Goal: Task Accomplishment & Management: Manage account settings

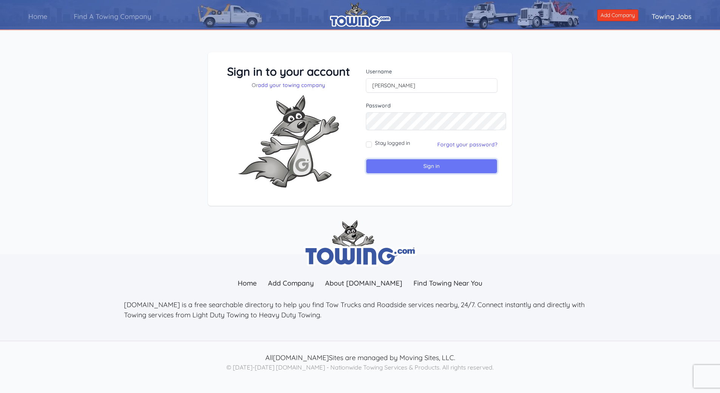
click at [417, 173] on input "Sign in" at bounding box center [431, 166] width 131 height 15
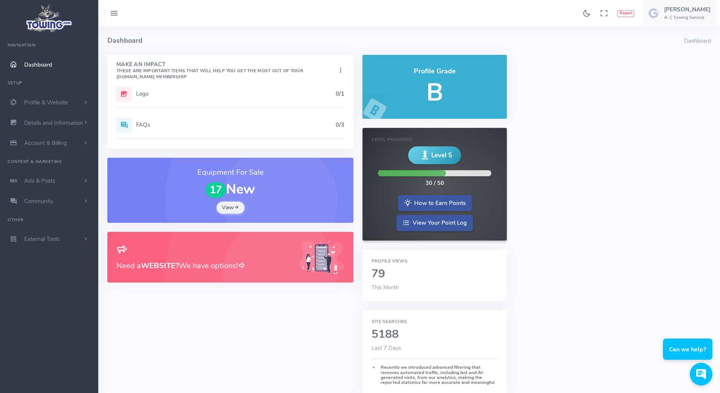
click at [52, 68] on span "Dashboard" at bounding box center [38, 65] width 28 height 8
click at [52, 106] on span "Profile & Website" at bounding box center [46, 103] width 44 height 8
click at [54, 125] on link "Homepage Content" at bounding box center [58, 117] width 79 height 15
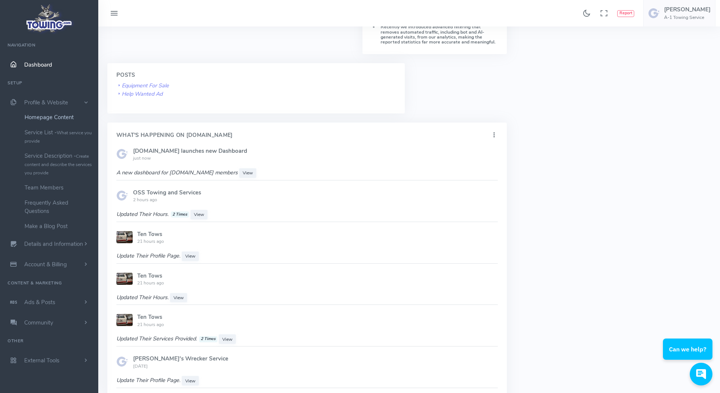
scroll to position [450, 0]
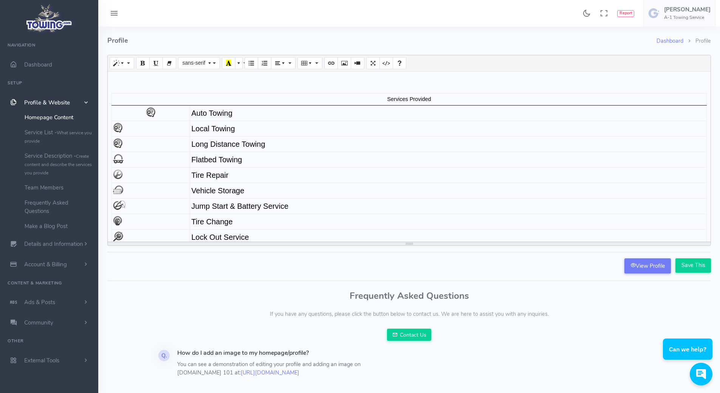
scroll to position [491, 0]
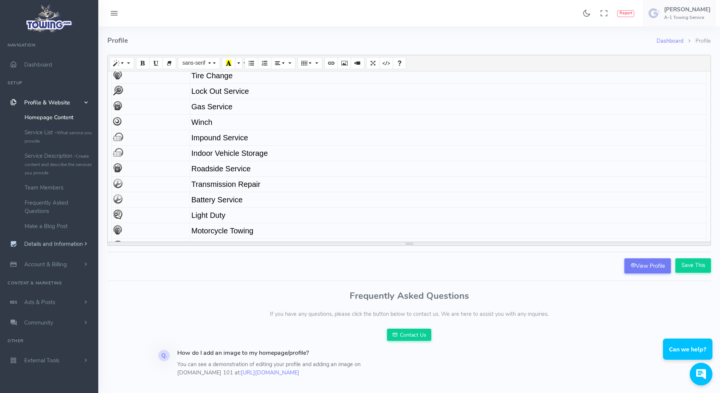
click at [37, 248] on span "Details and Information" at bounding box center [53, 244] width 59 height 8
click at [56, 236] on link "Website Settings" at bounding box center [58, 228] width 79 height 15
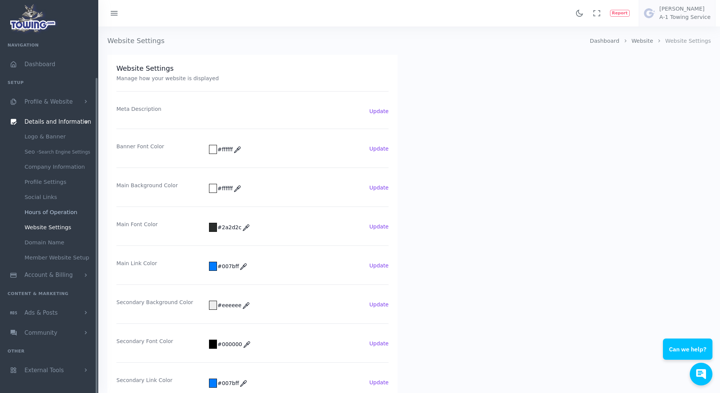
click at [51, 204] on link "Hours of Operation" at bounding box center [58, 211] width 79 height 15
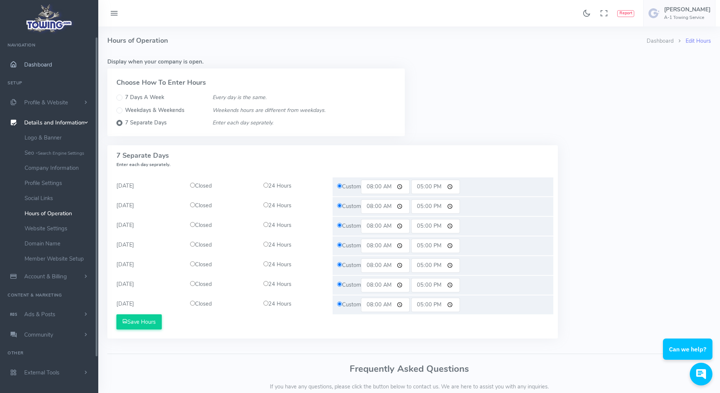
click at [51, 68] on span "Dashboard" at bounding box center [38, 65] width 28 height 8
click at [42, 105] on span "Profile & Website" at bounding box center [46, 103] width 44 height 8
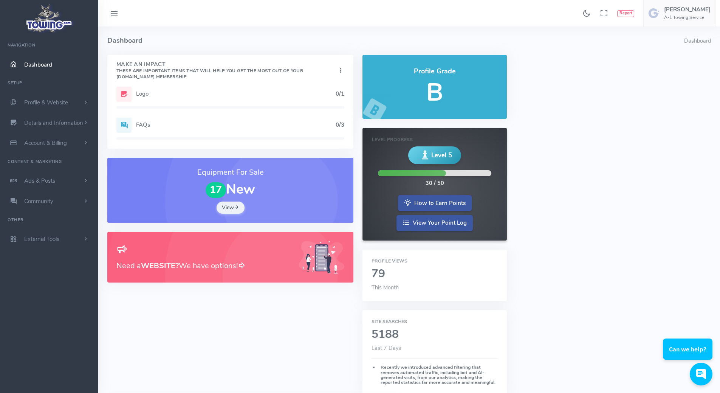
click at [136, 102] on div "Logo 0/1" at bounding box center [230, 94] width 228 height 15
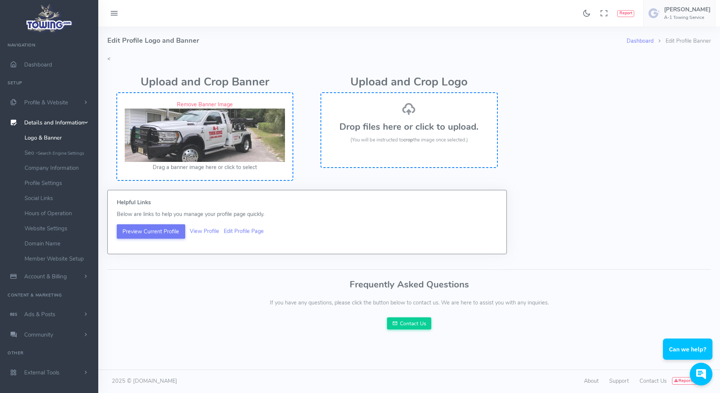
click at [57, 127] on span "Details and Information" at bounding box center [54, 123] width 60 height 8
click at [112, 64] on div "Dashboard Edit Profile Banner Edit Profile Logo and Banner < Upload and Crop Ba…" at bounding box center [409, 182] width 612 height 312
click at [112, 13] on icon at bounding box center [114, 14] width 9 height 12
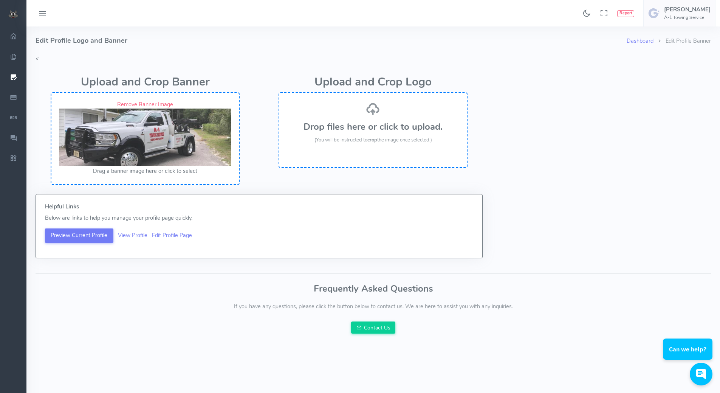
click at [46, 15] on icon at bounding box center [42, 14] width 9 height 12
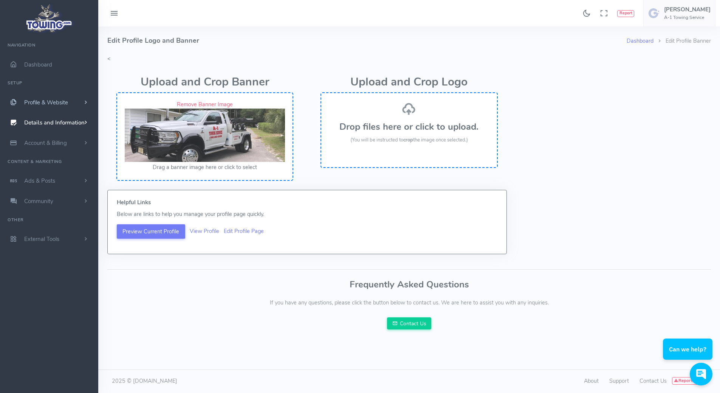
click at [44, 106] on span "Profile & Website" at bounding box center [46, 103] width 44 height 8
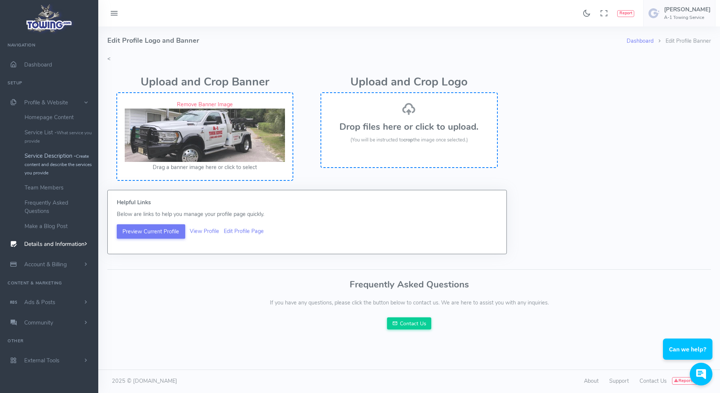
click at [48, 176] on small "Create content and describe the services you provide" at bounding box center [58, 164] width 67 height 23
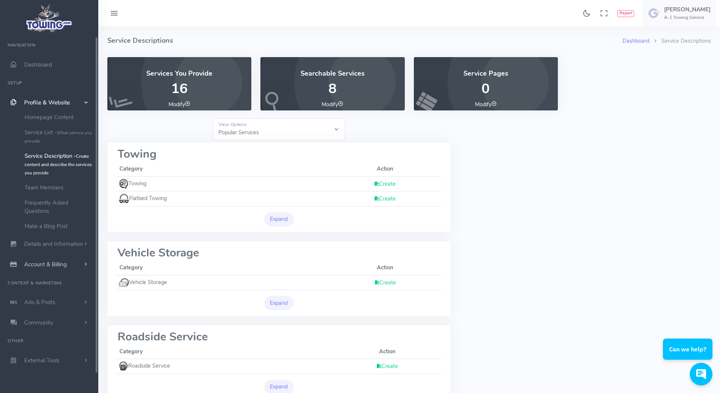
click at [39, 268] on span "Account & Billing" at bounding box center [45, 264] width 43 height 8
click at [47, 127] on span "Details and Information" at bounding box center [53, 123] width 59 height 8
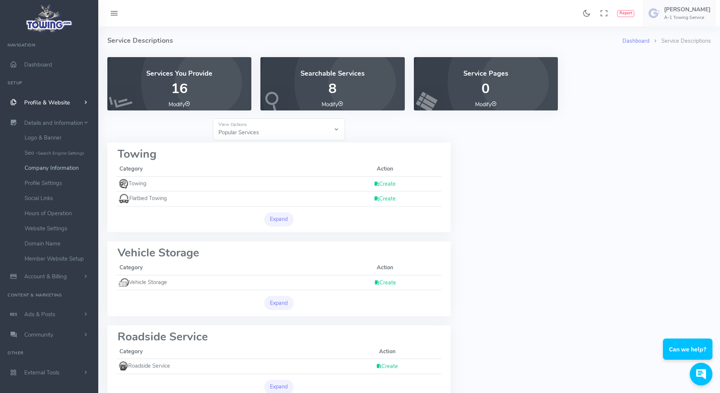
click at [41, 175] on link "Company Information" at bounding box center [58, 167] width 79 height 15
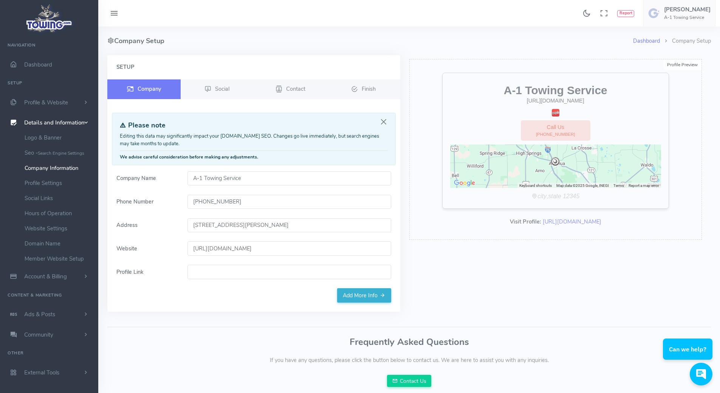
click at [240, 255] on input "[URL][DOMAIN_NAME]" at bounding box center [289, 248] width 204 height 14
drag, startPoint x: 263, startPoint y: 294, endPoint x: 184, endPoint y: 294, distance: 78.6
click at [184, 255] on div "[URL][DOMAIN_NAME]" at bounding box center [289, 248] width 213 height 14
